Goal: Transaction & Acquisition: Obtain resource

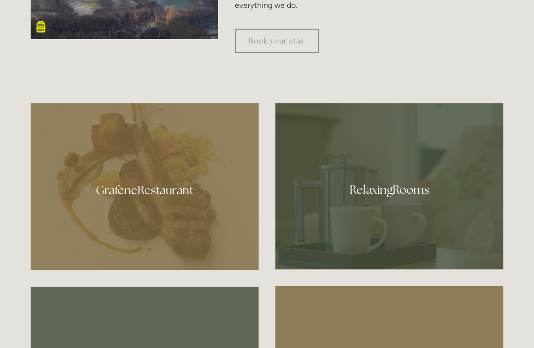
scroll to position [491, 0]
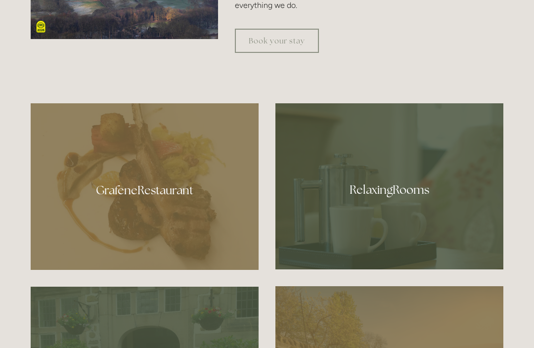
click at [171, 222] on div at bounding box center [145, 186] width 228 height 167
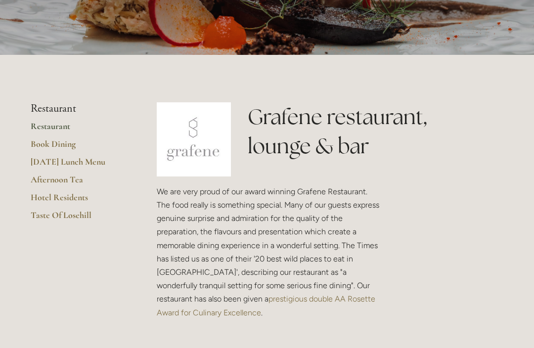
scroll to position [153, 0]
click at [65, 197] on link "Hotel Residents" at bounding box center [78, 200] width 94 height 18
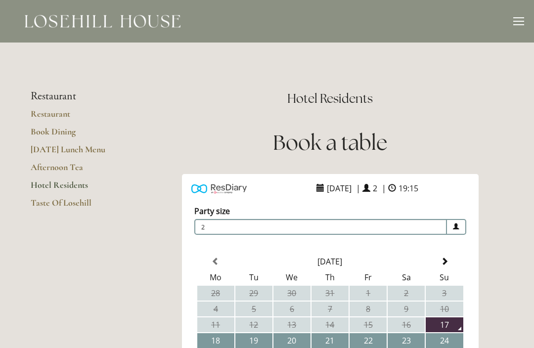
click at [67, 201] on link "Taste Of Losehill" at bounding box center [78, 206] width 94 height 18
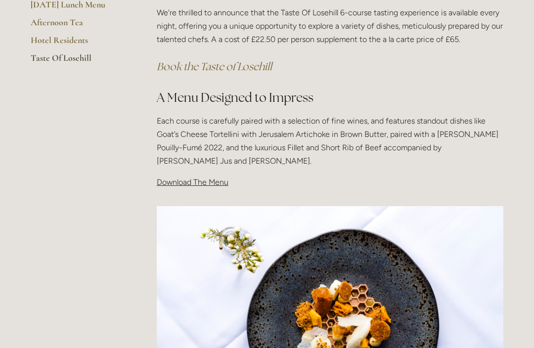
scroll to position [254, 0]
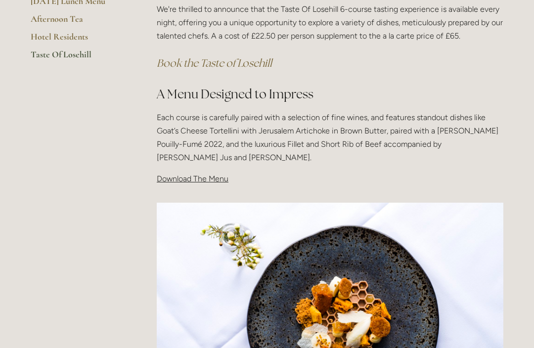
click at [190, 180] on span "Download The Menu" at bounding box center [193, 178] width 72 height 9
click at [196, 177] on span "Download The Menu" at bounding box center [193, 178] width 72 height 9
click at [193, 181] on span "Download The Menu" at bounding box center [193, 178] width 72 height 9
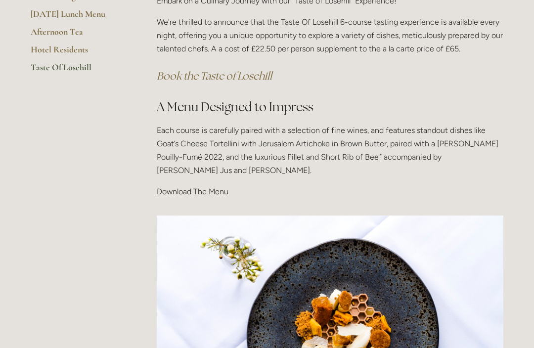
scroll to position [241, 0]
click at [196, 191] on span "Download The Menu" at bounding box center [193, 191] width 72 height 9
click at [168, 190] on span "Download The Menu" at bounding box center [193, 191] width 72 height 9
click at [204, 197] on div "Taste Of Losehill Embark on a Culinary Journey with our "Taste of Losehill" Exp…" at bounding box center [329, 81] width 363 height 253
click at [206, 189] on span "Download The Menu" at bounding box center [193, 191] width 72 height 9
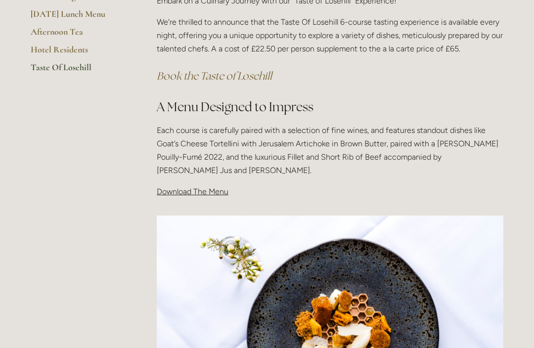
click at [233, 279] on img at bounding box center [330, 331] width 347 height 231
click at [212, 193] on span "Download The Menu" at bounding box center [193, 191] width 72 height 9
click at [211, 193] on span "Download The Menu" at bounding box center [193, 191] width 72 height 9
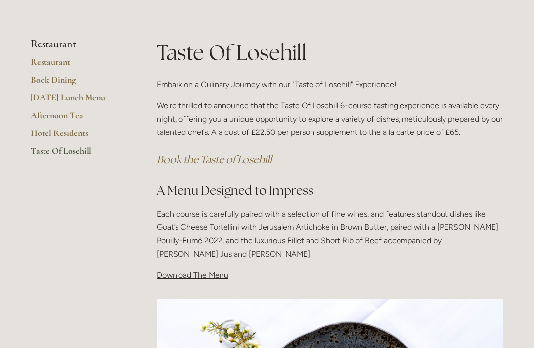
scroll to position [158, 0]
click at [63, 79] on link "Book Dining" at bounding box center [78, 83] width 94 height 18
click at [74, 97] on link "[DATE] Lunch Menu" at bounding box center [78, 101] width 94 height 18
